Goal: Task Accomplishment & Management: Manage account settings

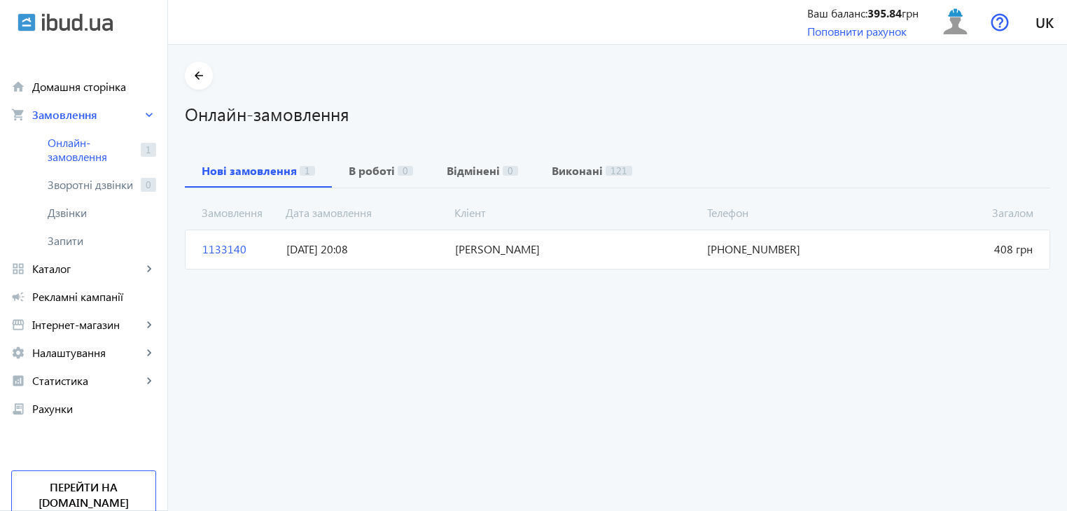
drag, startPoint x: 95, startPoint y: 146, endPoint x: 465, endPoint y: 261, distance: 387.6
click at [95, 146] on span "Онлайн-замовлення" at bounding box center [91, 150] width 87 height 28
click at [526, 251] on span "[PERSON_NAME]" at bounding box center [575, 248] width 253 height 15
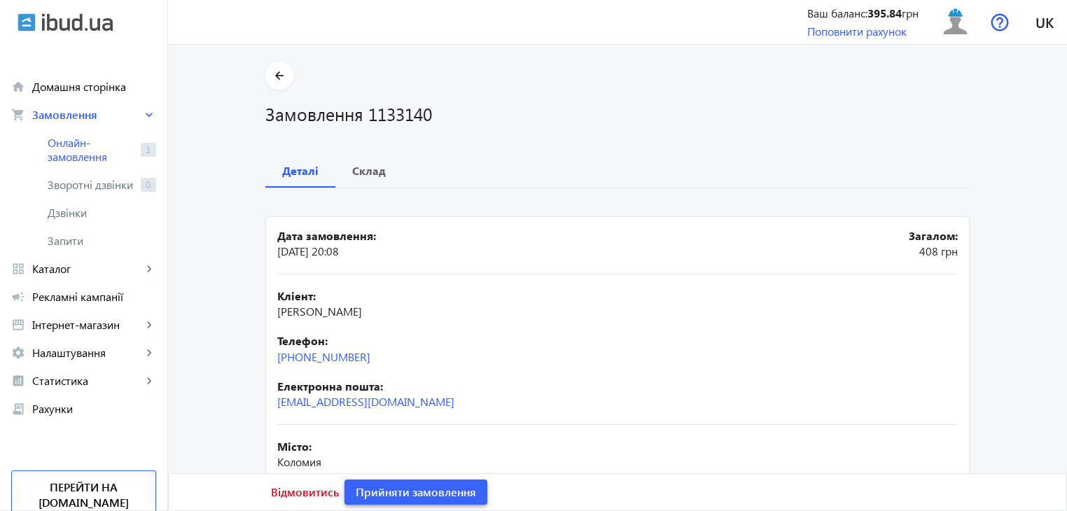
click at [394, 493] on span "Прийняти замовлення" at bounding box center [416, 491] width 120 height 15
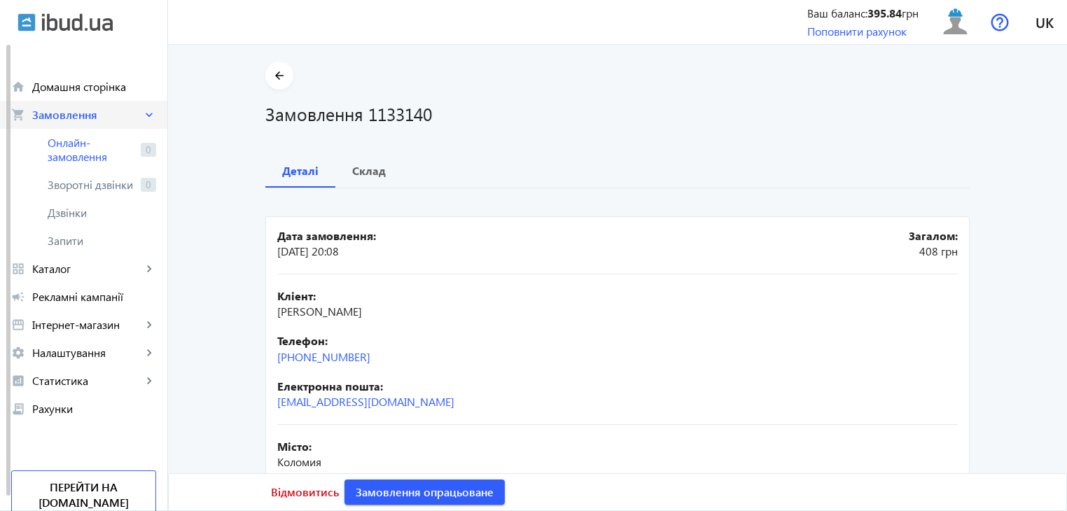
click at [59, 113] on span "Замовлення" at bounding box center [87, 115] width 110 height 14
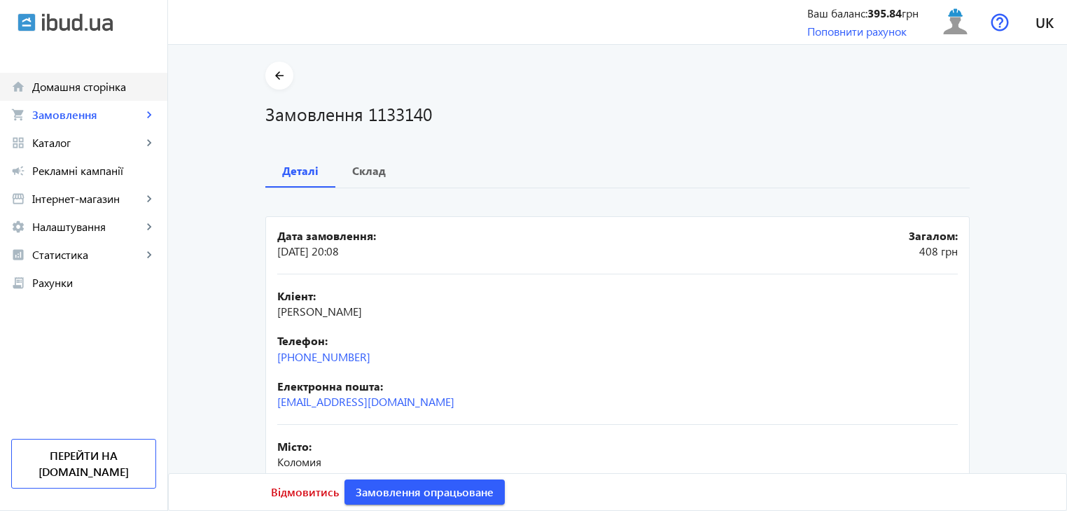
click at [84, 98] on link "home Домашня сторінка" at bounding box center [83, 87] width 167 height 28
